Goal: Task Accomplishment & Management: Manage account settings

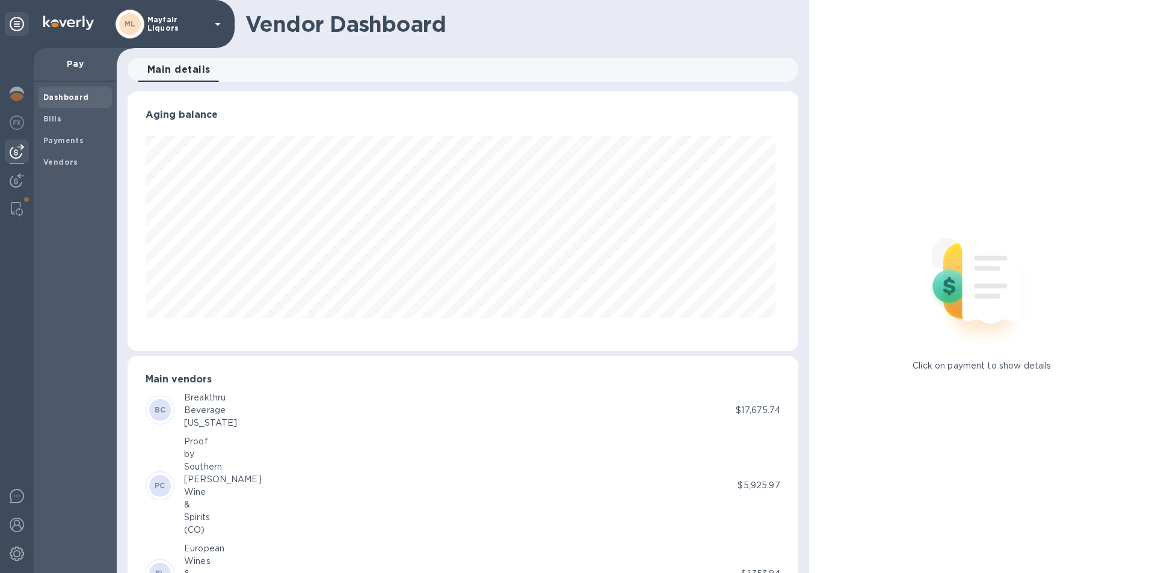
scroll to position [260, 666]
click at [51, 114] on b "Bills" at bounding box center [52, 118] width 18 height 9
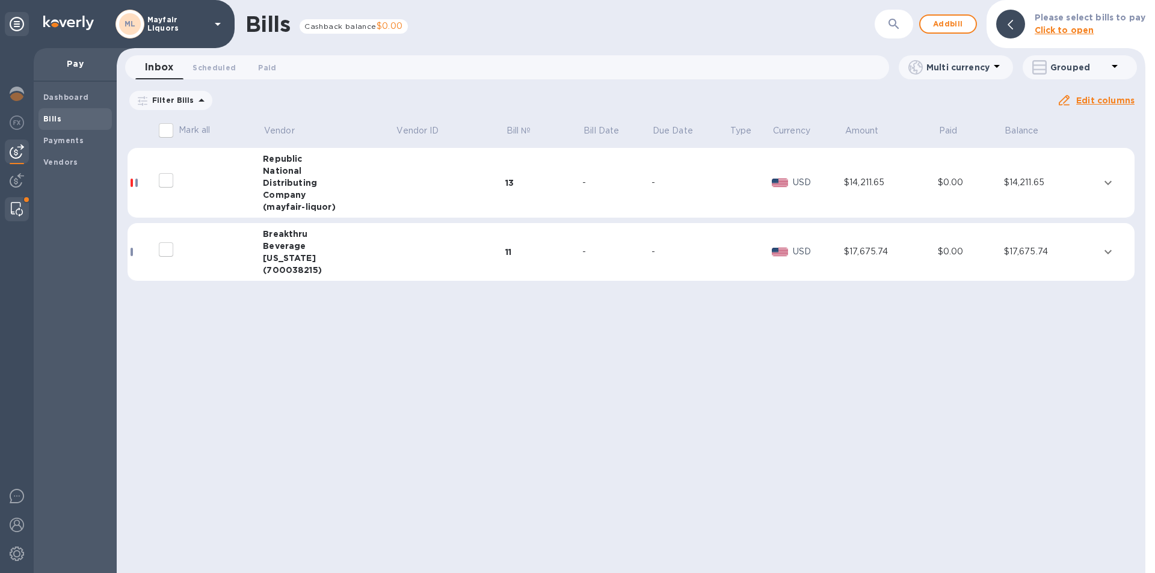
click at [14, 204] on img at bounding box center [17, 209] width 12 height 14
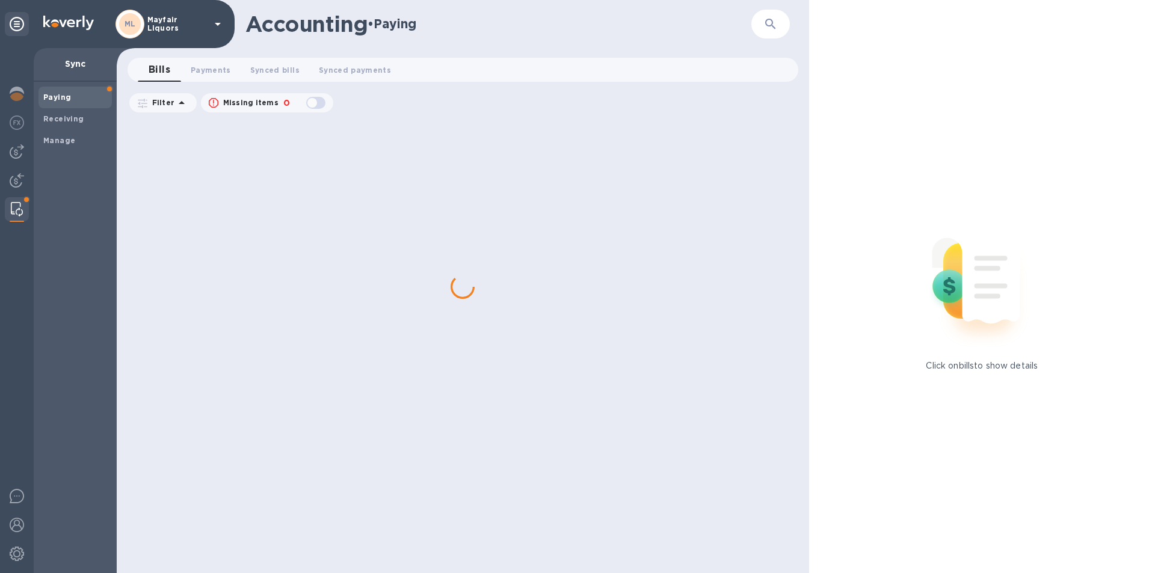
click at [221, 51] on div "Accounting • Paying ​ Bills 0 Payments 0 Synced bills 0 Synced payments 0 Filte…" at bounding box center [463, 286] width 693 height 573
click at [201, 71] on span "Payments 0" at bounding box center [211, 70] width 40 height 13
click at [12, 154] on img at bounding box center [17, 151] width 14 height 14
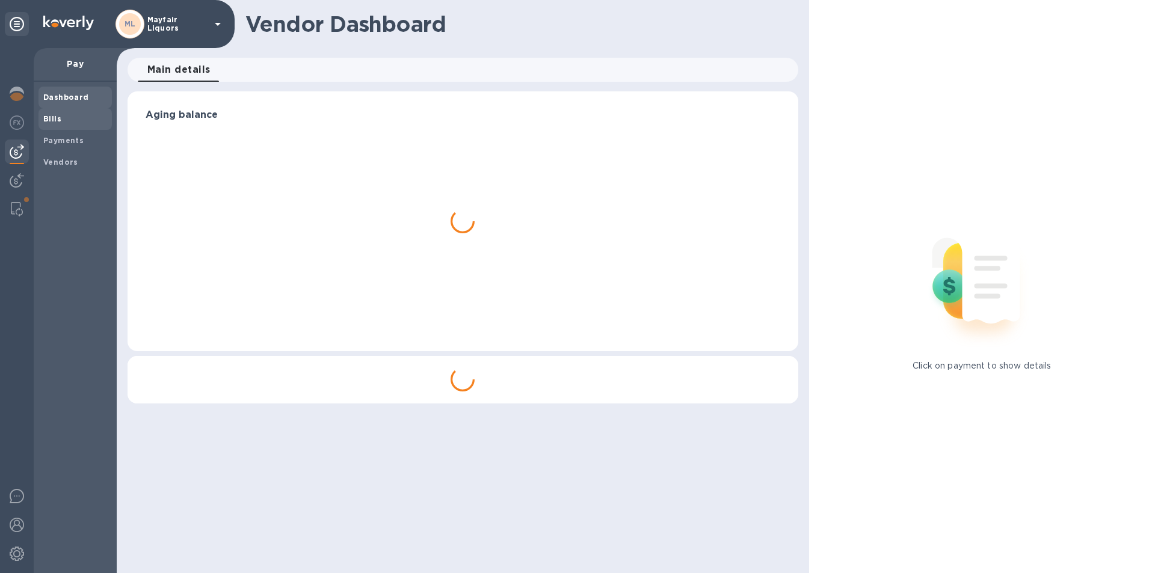
click at [55, 124] on span "Bills" at bounding box center [52, 119] width 18 height 12
